Goal: Transaction & Acquisition: Purchase product/service

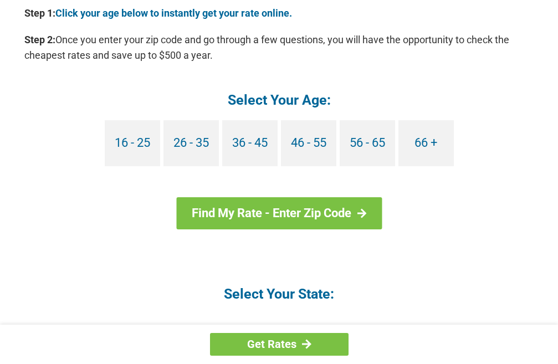
scroll to position [1164, 0]
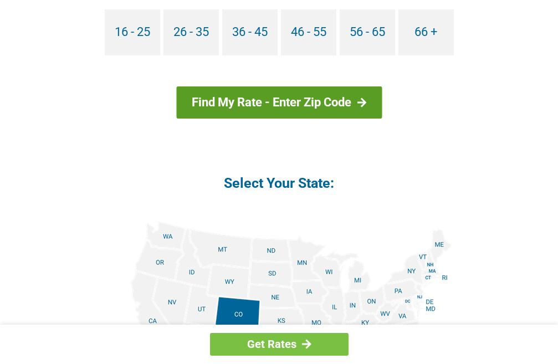
click at [215, 105] on link "Find My Rate - Enter Zip Code" at bounding box center [279, 102] width 206 height 32
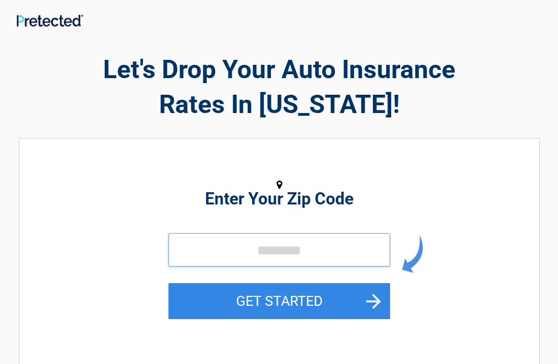
drag, startPoint x: 0, startPoint y: 0, endPoint x: 290, endPoint y: 253, distance: 384.9
click at [290, 254] on input "tel" at bounding box center [279, 249] width 222 height 33
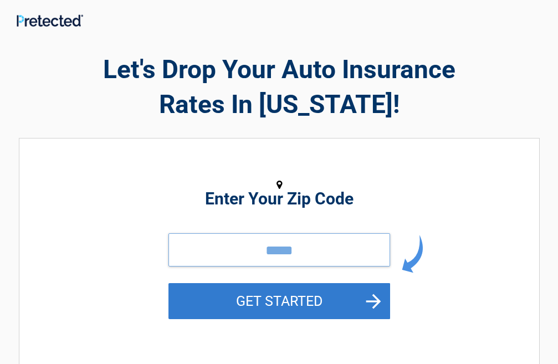
type input "*****"
click at [267, 311] on button "GET STARTED" at bounding box center [279, 301] width 222 height 36
